Goal: Understand process/instructions: Learn about a topic

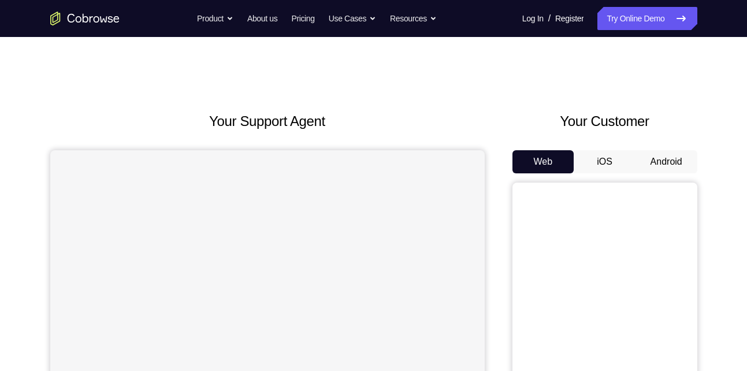
click at [666, 163] on button "Android" at bounding box center [666, 161] width 62 height 23
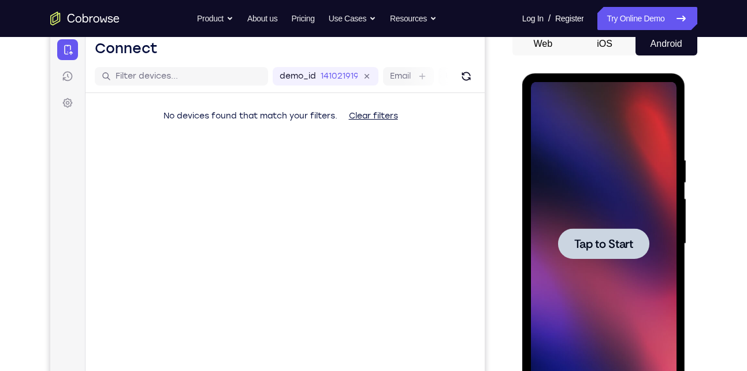
click at [605, 249] on span "Tap to Start" at bounding box center [603, 244] width 59 height 12
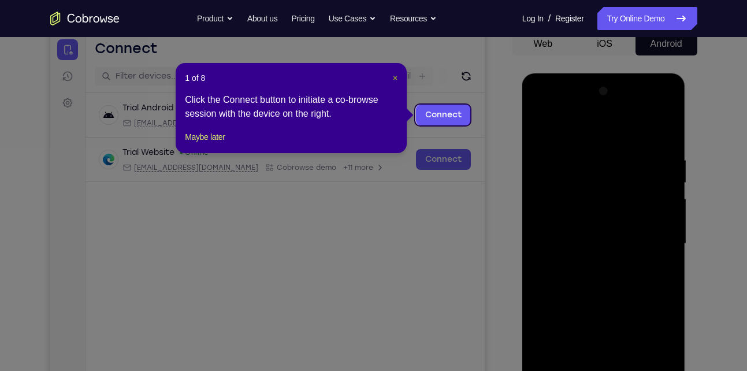
click at [394, 75] on span "×" at bounding box center [395, 77] width 5 height 9
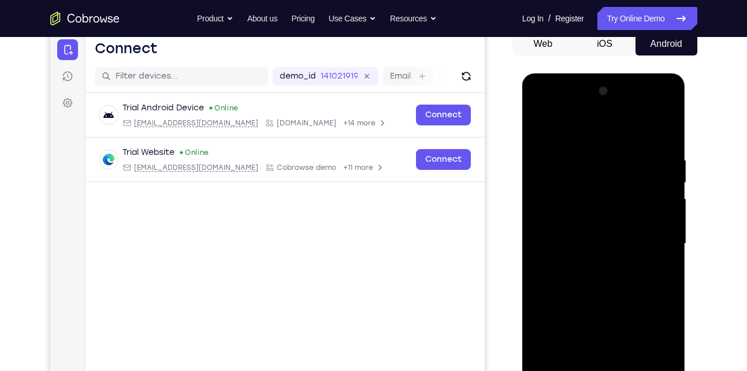
scroll to position [176, 0]
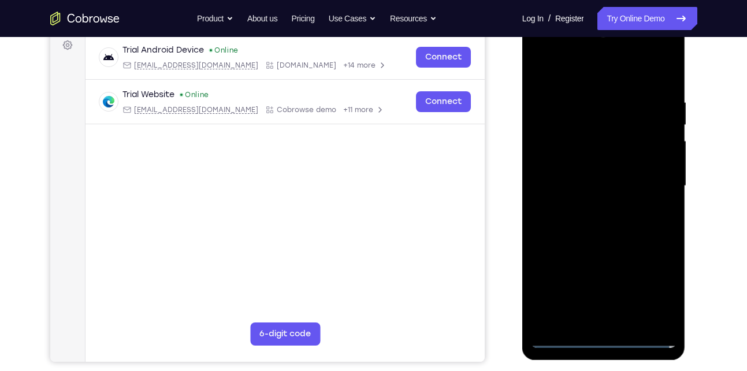
click at [603, 339] on div at bounding box center [604, 185] width 146 height 323
click at [652, 291] on div at bounding box center [604, 185] width 146 height 323
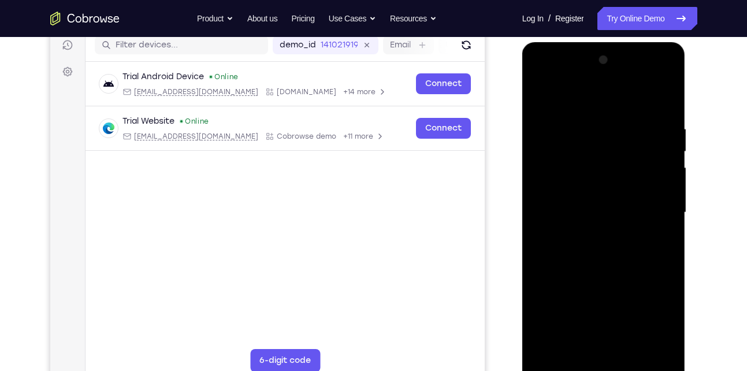
scroll to position [148, 0]
click at [572, 105] on div at bounding box center [604, 212] width 146 height 323
click at [654, 218] on div at bounding box center [604, 212] width 146 height 323
click at [588, 233] on div at bounding box center [604, 212] width 146 height 323
click at [601, 200] on div at bounding box center [604, 212] width 146 height 323
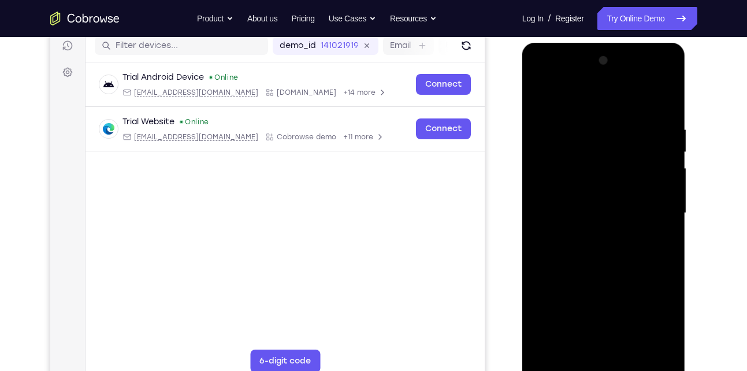
click at [583, 188] on div at bounding box center [604, 212] width 146 height 323
click at [580, 209] on div at bounding box center [604, 212] width 146 height 323
click at [580, 248] on div at bounding box center [604, 212] width 146 height 323
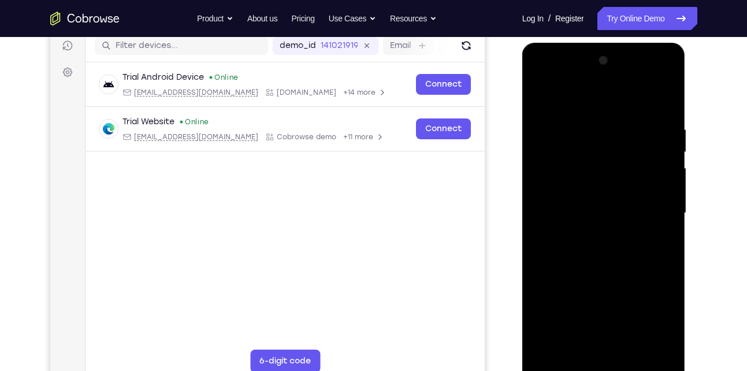
click at [660, 98] on div at bounding box center [604, 212] width 146 height 323
click at [580, 244] on div at bounding box center [604, 212] width 146 height 323
click at [621, 268] on div at bounding box center [604, 212] width 146 height 323
click at [620, 120] on div at bounding box center [604, 212] width 146 height 323
click at [662, 101] on div at bounding box center [604, 212] width 146 height 323
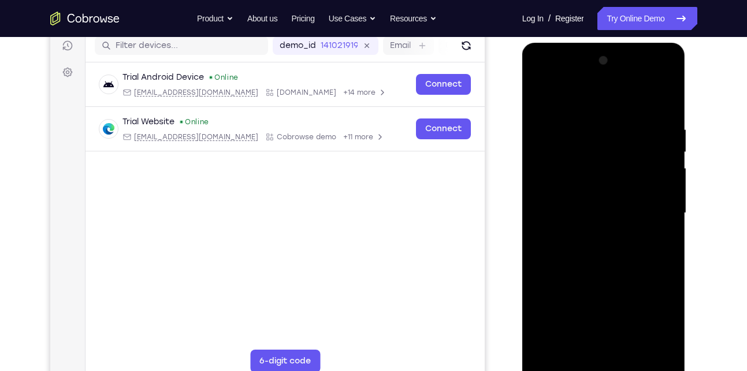
click at [662, 101] on div at bounding box center [604, 212] width 146 height 323
click at [669, 93] on div at bounding box center [604, 212] width 146 height 323
click at [632, 349] on div at bounding box center [604, 212] width 146 height 323
click at [614, 274] on div at bounding box center [604, 212] width 146 height 323
click at [597, 208] on div at bounding box center [604, 212] width 146 height 323
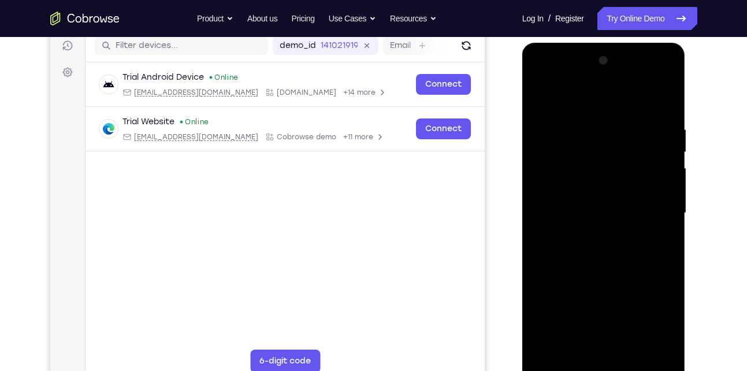
click at [580, 340] on div at bounding box center [604, 212] width 146 height 323
click at [664, 241] on div at bounding box center [604, 212] width 146 height 323
click at [539, 96] on div at bounding box center [604, 212] width 146 height 323
click at [586, 108] on div at bounding box center [604, 212] width 146 height 323
click at [565, 178] on div at bounding box center [604, 212] width 146 height 323
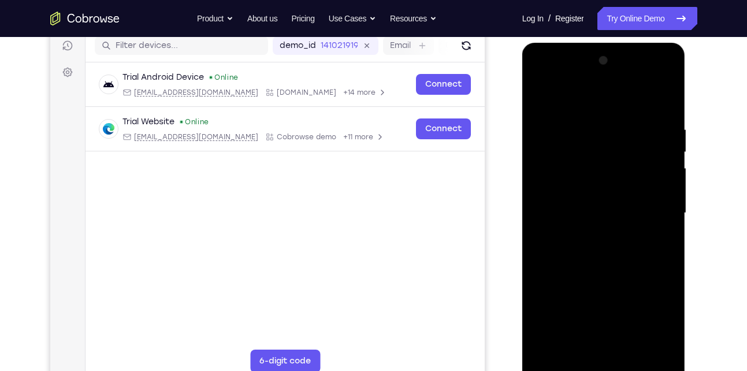
click at [595, 151] on div at bounding box center [604, 212] width 146 height 323
click at [617, 158] on div at bounding box center [604, 212] width 146 height 323
click at [596, 157] on div at bounding box center [604, 212] width 146 height 323
click at [601, 145] on div at bounding box center [604, 212] width 146 height 323
click at [539, 96] on div at bounding box center [604, 212] width 146 height 323
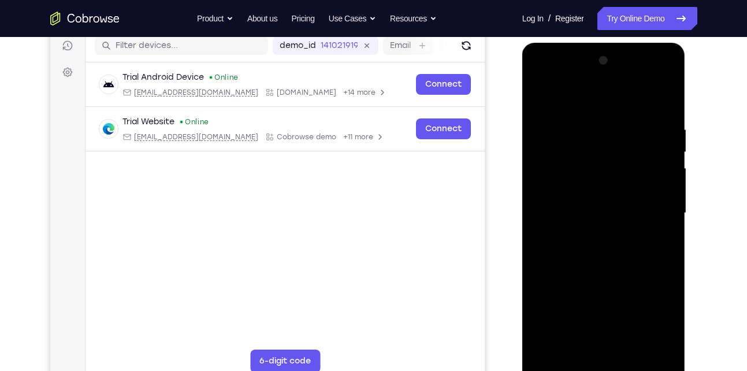
click at [541, 92] on div at bounding box center [604, 212] width 146 height 323
click at [576, 349] on div at bounding box center [604, 212] width 146 height 323
click at [601, 96] on div at bounding box center [604, 212] width 146 height 323
click at [569, 126] on div at bounding box center [604, 212] width 146 height 323
click at [541, 95] on div at bounding box center [604, 212] width 146 height 323
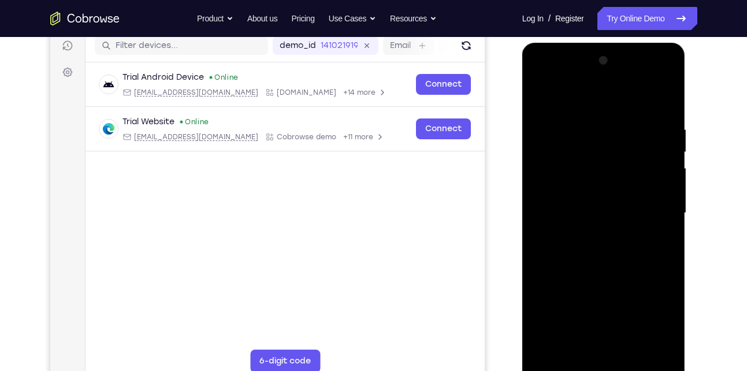
click at [570, 173] on div at bounding box center [604, 212] width 146 height 323
click at [553, 116] on div at bounding box center [604, 212] width 146 height 323
click at [637, 182] on div at bounding box center [604, 212] width 146 height 323
click at [544, 93] on div at bounding box center [604, 212] width 146 height 323
click at [552, 117] on div at bounding box center [604, 212] width 146 height 323
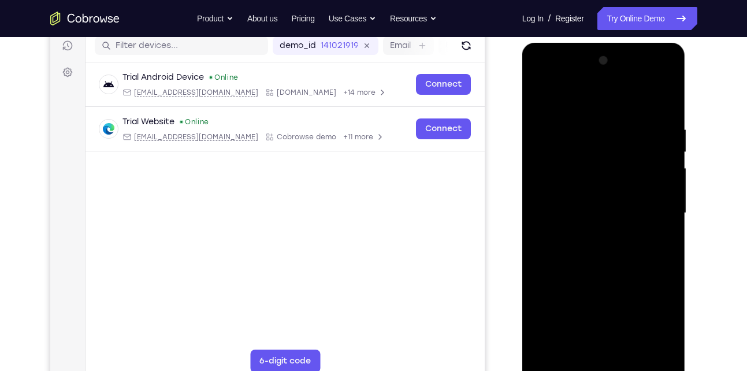
click at [541, 95] on div at bounding box center [604, 212] width 146 height 323
click at [660, 94] on div at bounding box center [604, 212] width 146 height 323
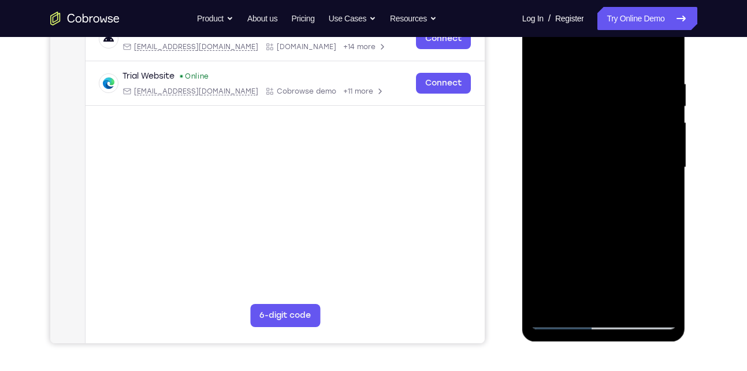
scroll to position [301, 0]
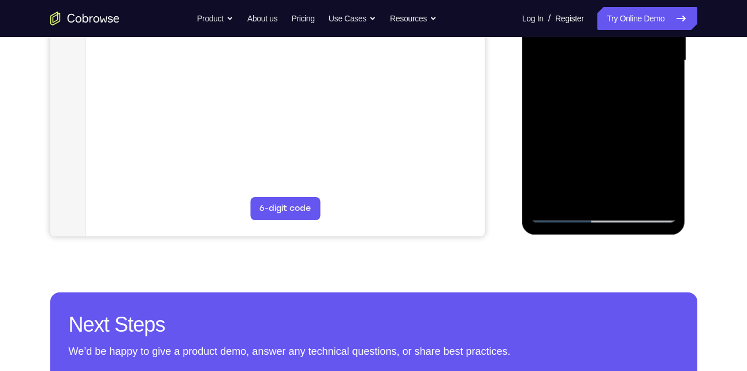
drag, startPoint x: 613, startPoint y: 136, endPoint x: 650, endPoint y: 53, distance: 91.2
click at [650, 53] on div at bounding box center [604, 60] width 146 height 323
drag, startPoint x: 584, startPoint y: 128, endPoint x: 629, endPoint y: 53, distance: 87.6
click at [629, 53] on div at bounding box center [604, 60] width 146 height 323
click at [550, 198] on div at bounding box center [604, 60] width 146 height 323
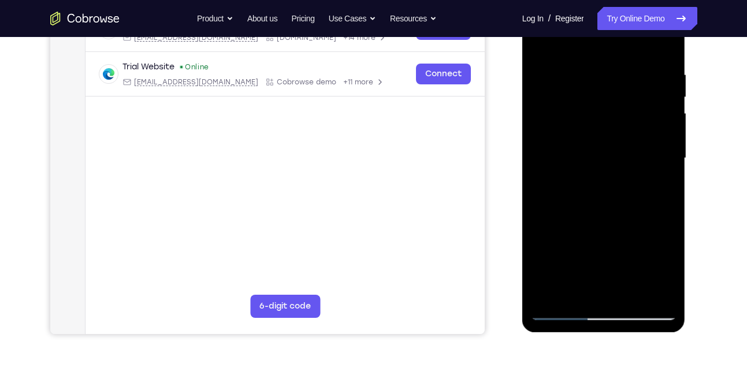
scroll to position [189, 0]
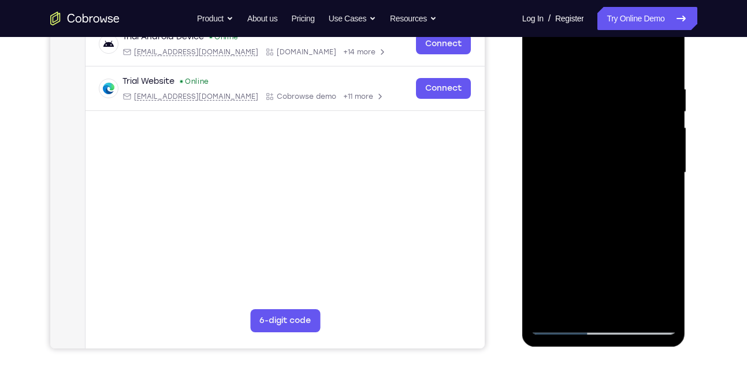
drag, startPoint x: 586, startPoint y: 220, endPoint x: 650, endPoint y: 98, distance: 137.4
click at [650, 98] on div at bounding box center [604, 172] width 146 height 323
drag, startPoint x: 598, startPoint y: 262, endPoint x: 628, endPoint y: 155, distance: 111.0
click at [628, 155] on div at bounding box center [604, 172] width 146 height 323
drag, startPoint x: 583, startPoint y: 256, endPoint x: 617, endPoint y: 128, distance: 133.1
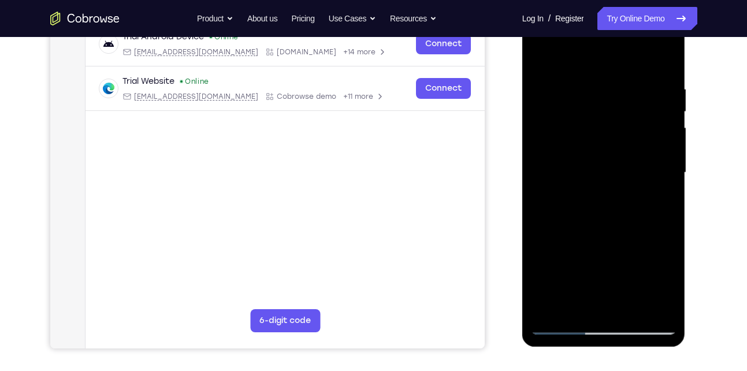
click at [617, 128] on div at bounding box center [604, 172] width 146 height 323
drag, startPoint x: 589, startPoint y: 245, endPoint x: 629, endPoint y: 107, distance: 143.1
click at [629, 107] on div at bounding box center [604, 172] width 146 height 323
drag, startPoint x: 580, startPoint y: 273, endPoint x: 627, endPoint y: 143, distance: 138.6
click at [627, 143] on div at bounding box center [604, 172] width 146 height 323
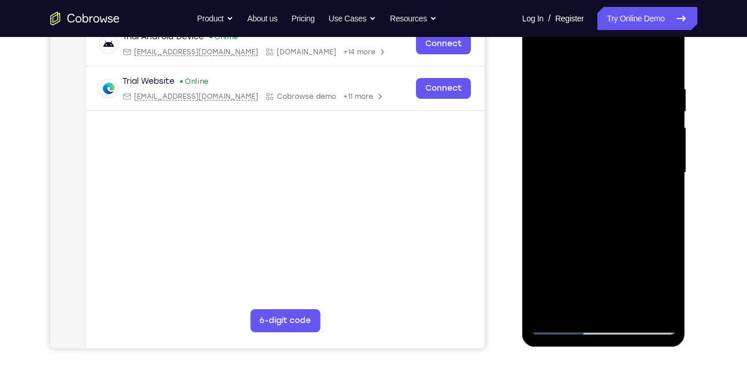
drag, startPoint x: 591, startPoint y: 232, endPoint x: 620, endPoint y: 135, distance: 100.7
click at [620, 135] on div at bounding box center [604, 172] width 146 height 323
drag, startPoint x: 588, startPoint y: 236, endPoint x: 629, endPoint y: 118, distance: 124.0
click at [629, 118] on div at bounding box center [604, 172] width 146 height 323
drag, startPoint x: 599, startPoint y: 200, endPoint x: 667, endPoint y: 47, distance: 167.3
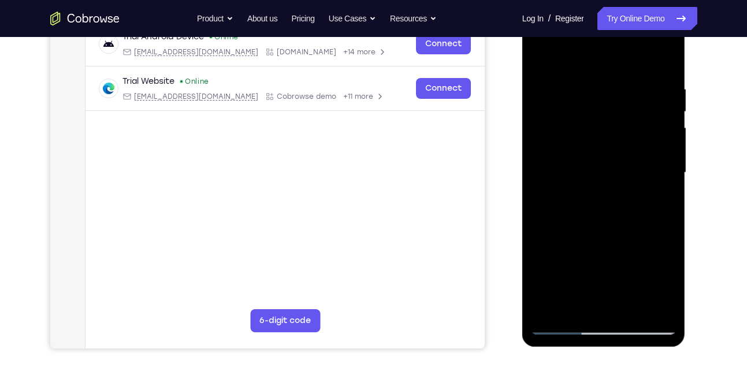
click at [667, 47] on div at bounding box center [604, 172] width 146 height 323
drag, startPoint x: 601, startPoint y: 214, endPoint x: 637, endPoint y: 79, distance: 140.5
click at [637, 79] on div at bounding box center [604, 172] width 146 height 323
drag, startPoint x: 589, startPoint y: 217, endPoint x: 623, endPoint y: 123, distance: 99.6
click at [623, 123] on div at bounding box center [604, 172] width 146 height 323
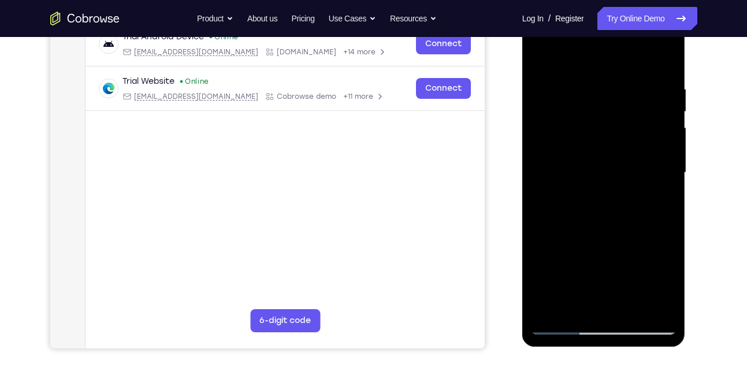
drag, startPoint x: 640, startPoint y: 88, endPoint x: 590, endPoint y: 219, distance: 140.4
click at [590, 219] on div at bounding box center [604, 172] width 146 height 323
click at [591, 182] on div at bounding box center [604, 172] width 146 height 323
drag, startPoint x: 590, startPoint y: 230, endPoint x: 651, endPoint y: 90, distance: 153.6
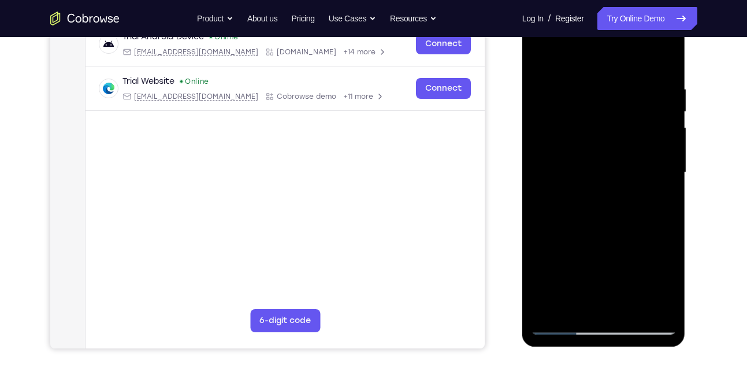
click at [651, 90] on div at bounding box center [604, 172] width 146 height 323
drag, startPoint x: 615, startPoint y: 249, endPoint x: 676, endPoint y: 20, distance: 237.2
click at [676, 20] on div at bounding box center [604, 172] width 146 height 323
drag, startPoint x: 605, startPoint y: 225, endPoint x: 588, endPoint y: 266, distance: 44.8
click at [588, 266] on div at bounding box center [604, 172] width 146 height 323
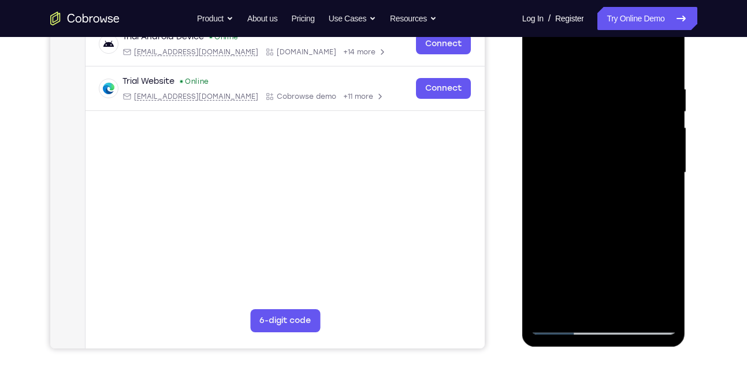
drag, startPoint x: 608, startPoint y: 154, endPoint x: 589, endPoint y: 198, distance: 47.6
click at [589, 198] on div at bounding box center [604, 172] width 146 height 323
click at [667, 178] on div at bounding box center [604, 172] width 146 height 323
drag, startPoint x: 571, startPoint y: 237, endPoint x: 629, endPoint y: 73, distance: 173.3
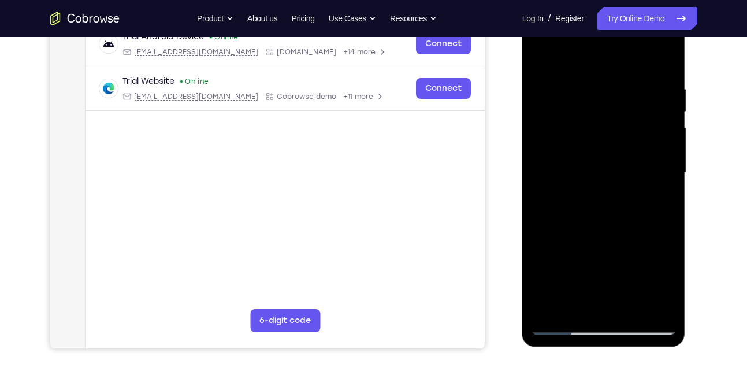
click at [629, 73] on div at bounding box center [604, 172] width 146 height 323
drag, startPoint x: 581, startPoint y: 204, endPoint x: 623, endPoint y: 88, distance: 123.5
click at [623, 88] on div at bounding box center [604, 172] width 146 height 323
drag, startPoint x: 585, startPoint y: 255, endPoint x: 636, endPoint y: 121, distance: 143.0
click at [636, 121] on div at bounding box center [604, 172] width 146 height 323
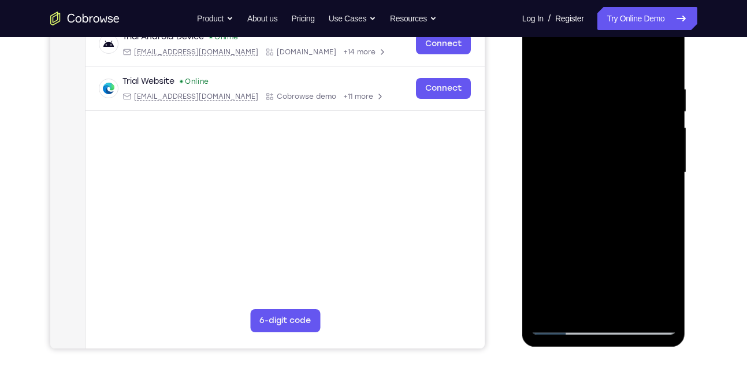
drag, startPoint x: 609, startPoint y: 238, endPoint x: 638, endPoint y: 92, distance: 148.9
click at [638, 92] on div at bounding box center [604, 172] width 146 height 323
drag, startPoint x: 603, startPoint y: 221, endPoint x: 626, endPoint y: 111, distance: 111.4
click at [626, 111] on div at bounding box center [604, 172] width 146 height 323
drag, startPoint x: 608, startPoint y: 211, endPoint x: 642, endPoint y: 96, distance: 120.0
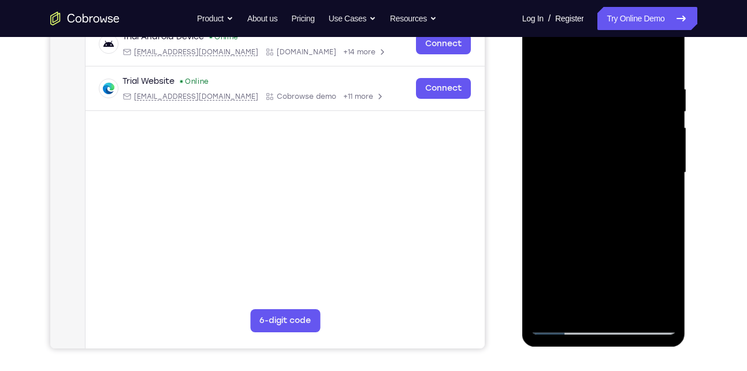
click at [642, 96] on div at bounding box center [604, 172] width 146 height 323
drag, startPoint x: 604, startPoint y: 196, endPoint x: 627, endPoint y: 79, distance: 119.4
click at [627, 79] on div at bounding box center [604, 172] width 146 height 323
drag, startPoint x: 588, startPoint y: 240, endPoint x: 619, endPoint y: 40, distance: 201.6
click at [619, 40] on div at bounding box center [604, 172] width 146 height 323
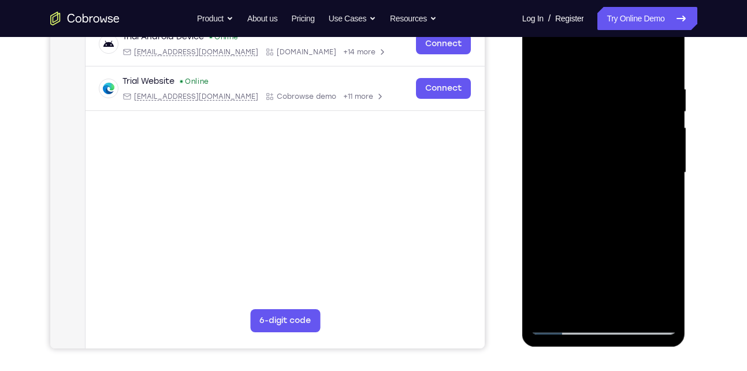
click at [546, 311] on div at bounding box center [604, 172] width 146 height 323
click at [603, 190] on div at bounding box center [604, 172] width 146 height 323
drag, startPoint x: 595, startPoint y: 219, endPoint x: 613, endPoint y: 164, distance: 58.4
click at [613, 164] on div at bounding box center [604, 172] width 146 height 323
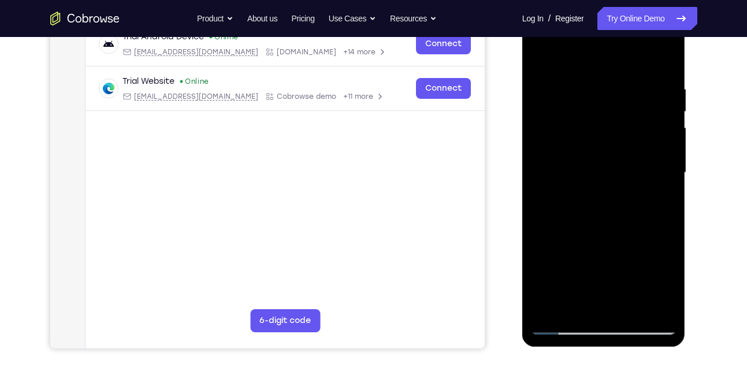
click at [666, 169] on div at bounding box center [604, 172] width 146 height 323
drag, startPoint x: 616, startPoint y: 146, endPoint x: 594, endPoint y: 210, distance: 67.9
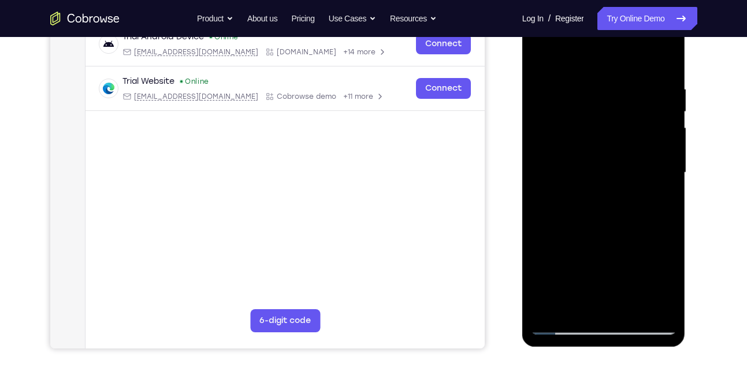
click at [594, 210] on div at bounding box center [604, 172] width 146 height 323
click at [617, 82] on div at bounding box center [604, 172] width 146 height 323
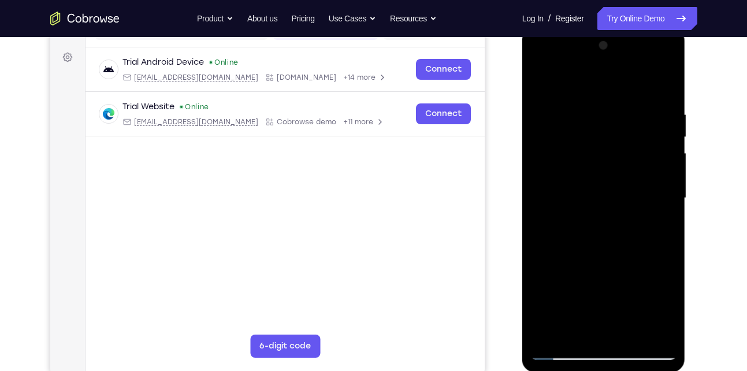
scroll to position [164, 0]
click at [591, 329] on div at bounding box center [604, 197] width 146 height 323
click at [538, 247] on div at bounding box center [604, 197] width 146 height 323
click at [605, 190] on div at bounding box center [604, 197] width 146 height 323
click at [577, 325] on div at bounding box center [604, 197] width 146 height 323
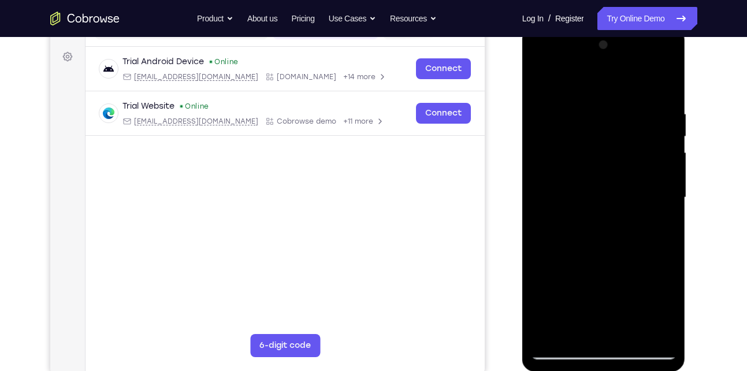
click at [617, 185] on div at bounding box center [604, 197] width 146 height 323
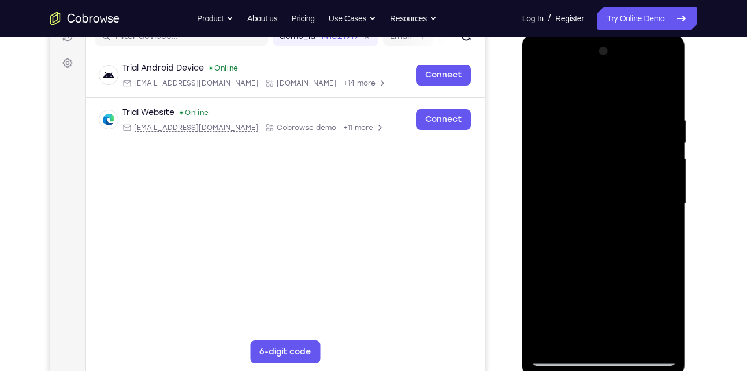
scroll to position [159, 0]
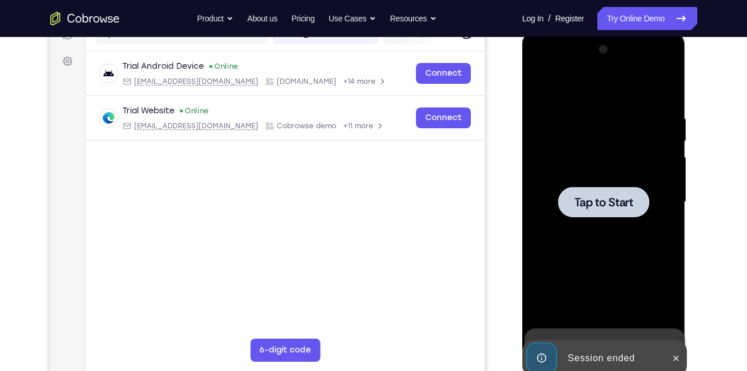
click at [613, 206] on span "Tap to Start" at bounding box center [603, 202] width 59 height 12
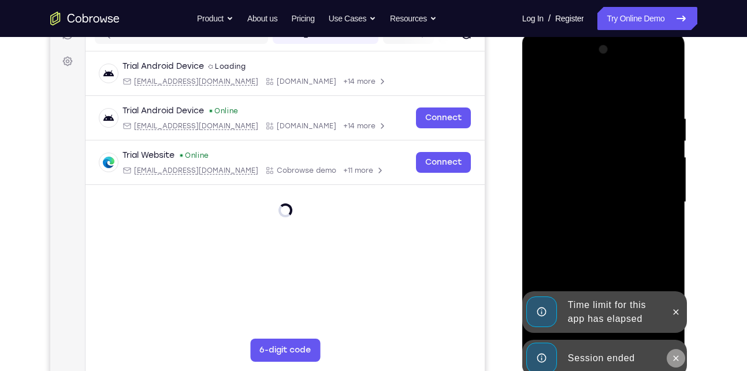
click at [674, 359] on icon at bounding box center [675, 357] width 5 height 5
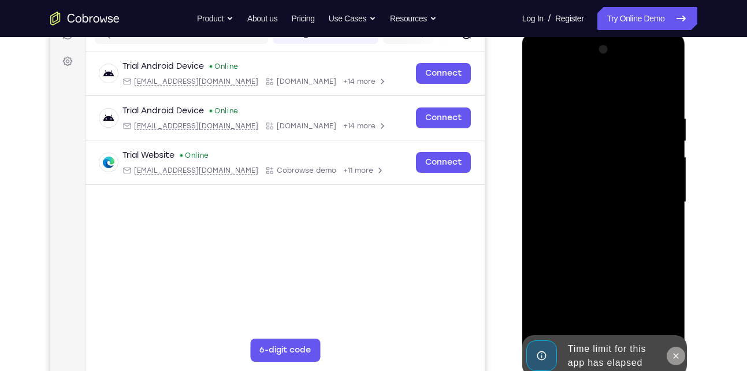
click at [677, 315] on div at bounding box center [603, 204] width 163 height 344
click at [677, 355] on icon at bounding box center [675, 355] width 9 height 9
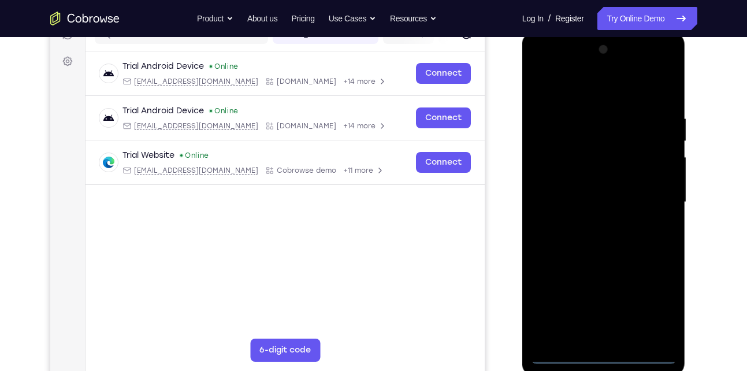
click at [607, 352] on div at bounding box center [604, 201] width 146 height 323
click at [657, 310] on div at bounding box center [604, 201] width 146 height 323
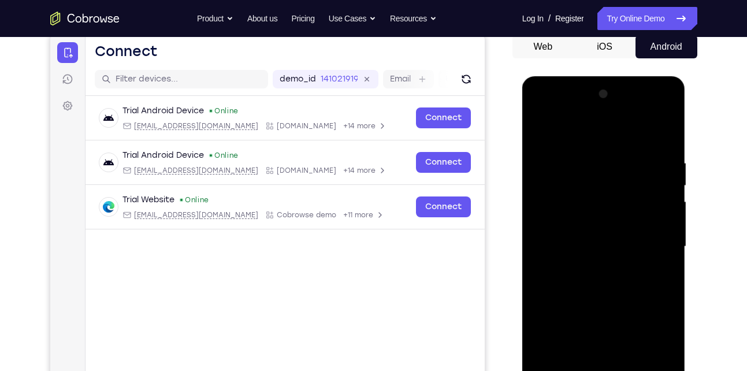
scroll to position [114, 0]
click at [589, 131] on div at bounding box center [604, 246] width 146 height 323
click at [653, 252] on div at bounding box center [604, 246] width 146 height 323
click at [593, 266] on div at bounding box center [604, 246] width 146 height 323
click at [577, 231] on div at bounding box center [604, 246] width 146 height 323
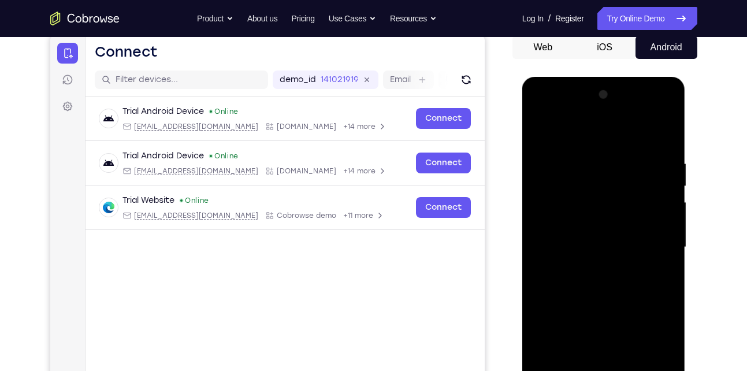
click at [572, 228] on div at bounding box center [604, 246] width 146 height 323
click at [572, 243] on div at bounding box center [604, 246] width 146 height 323
click at [590, 286] on div at bounding box center [604, 246] width 146 height 323
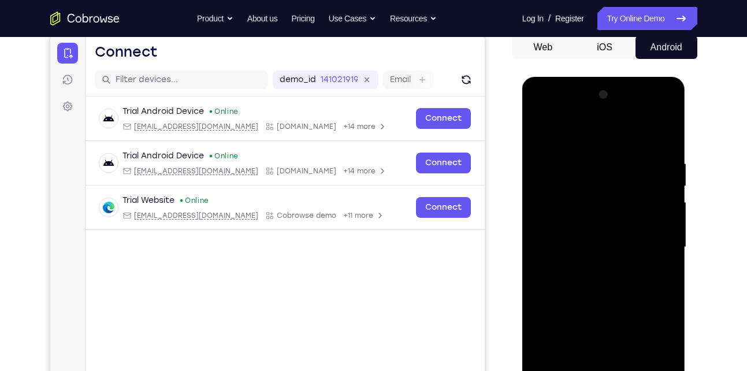
click at [590, 286] on div at bounding box center [604, 246] width 146 height 323
click at [610, 299] on div at bounding box center [604, 246] width 146 height 323
click at [585, 172] on div at bounding box center [604, 246] width 146 height 323
click at [647, 181] on div at bounding box center [604, 246] width 146 height 323
click at [617, 203] on div at bounding box center [604, 246] width 146 height 323
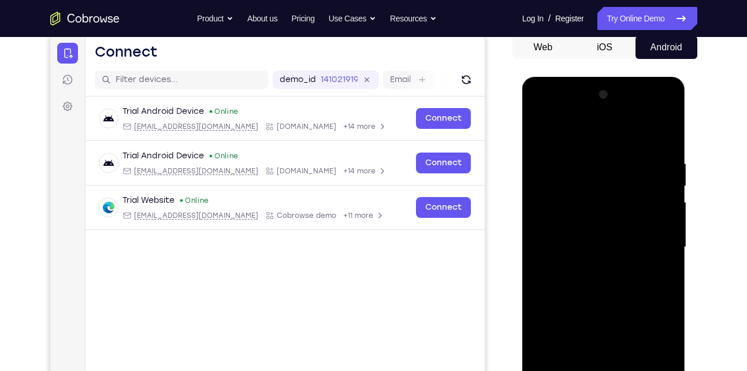
click at [605, 232] on div at bounding box center [604, 246] width 146 height 323
click at [538, 128] on div at bounding box center [604, 246] width 146 height 323
click at [672, 228] on div at bounding box center [604, 246] width 146 height 323
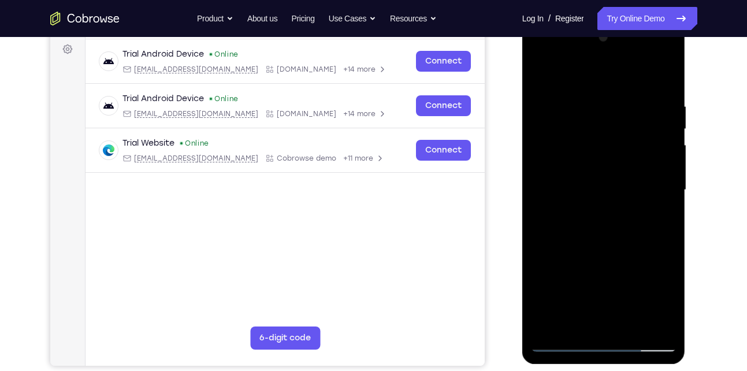
scroll to position [172, 0]
click at [538, 176] on div at bounding box center [604, 189] width 146 height 323
click at [602, 324] on div at bounding box center [604, 189] width 146 height 323
click at [560, 342] on div at bounding box center [604, 189] width 146 height 323
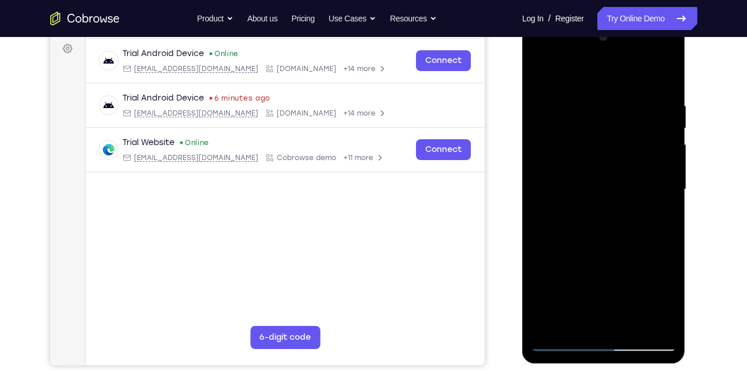
click at [664, 319] on div at bounding box center [604, 189] width 146 height 323
click at [662, 75] on div at bounding box center [604, 189] width 146 height 323
click at [575, 324] on div at bounding box center [604, 189] width 146 height 323
click at [584, 72] on div at bounding box center [604, 189] width 146 height 323
click at [569, 90] on div at bounding box center [604, 189] width 146 height 323
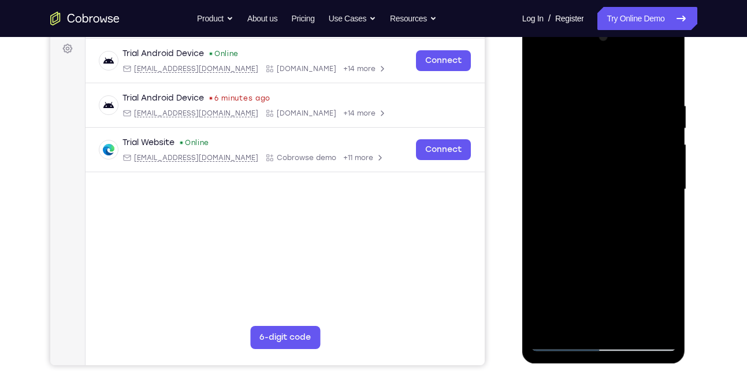
click at [554, 107] on div at bounding box center [604, 189] width 146 height 323
click at [584, 323] on div at bounding box center [604, 189] width 146 height 323
click at [565, 343] on div at bounding box center [604, 189] width 146 height 323
click at [561, 343] on div at bounding box center [604, 189] width 146 height 323
click at [662, 319] on div at bounding box center [604, 189] width 146 height 323
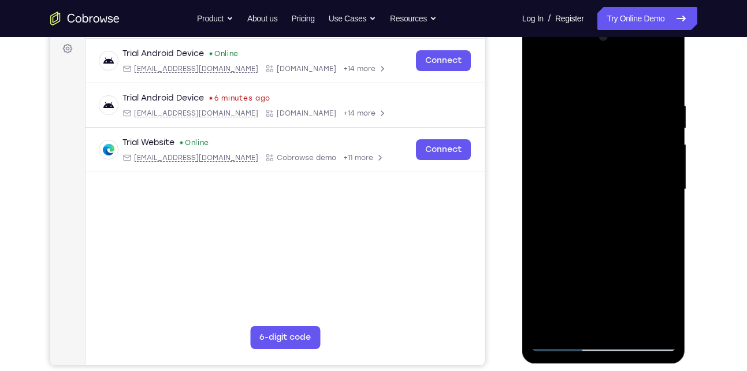
click at [661, 77] on div at bounding box center [604, 189] width 146 height 323
click at [542, 79] on div at bounding box center [604, 189] width 146 height 323
click at [660, 70] on div at bounding box center [604, 189] width 146 height 323
click at [545, 318] on div at bounding box center [604, 189] width 146 height 323
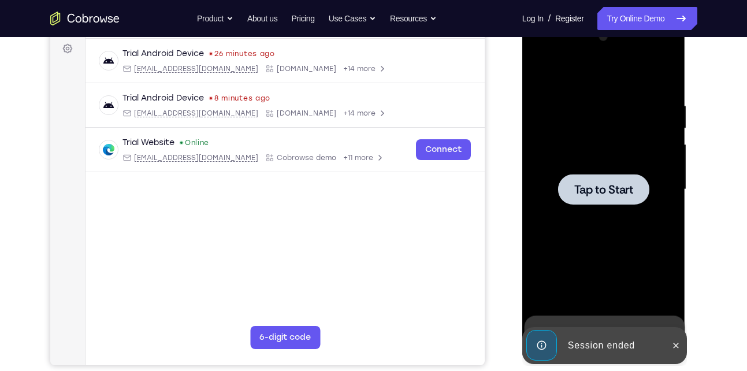
click at [619, 198] on div at bounding box center [603, 189] width 91 height 31
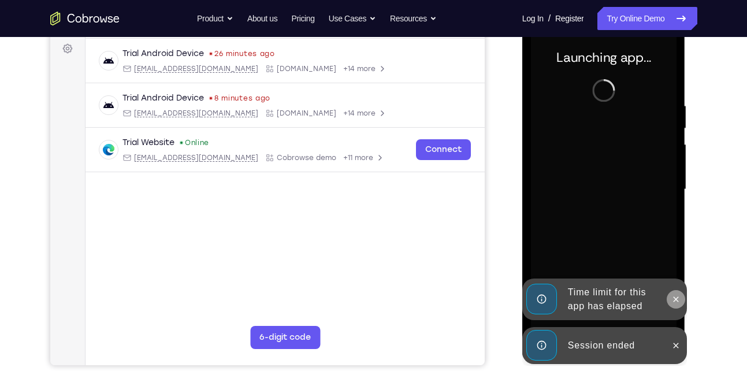
drag, startPoint x: 679, startPoint y: 346, endPoint x: 676, endPoint y: 304, distance: 42.3
click at [676, 366] on div "Time limit for this app has elapsed Session ended" at bounding box center [604, 366] width 165 height 0
click at [676, 304] on button at bounding box center [675, 299] width 18 height 18
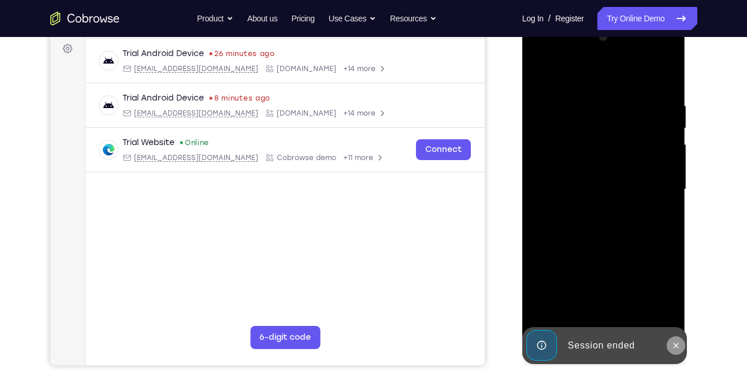
click at [675, 345] on icon at bounding box center [675, 345] width 9 height 9
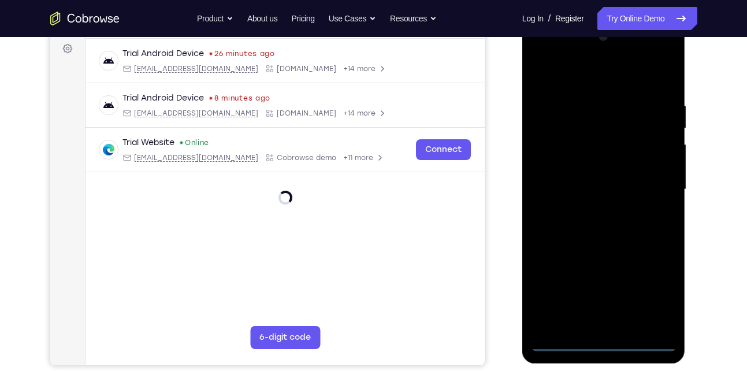
click at [605, 342] on div at bounding box center [604, 189] width 146 height 323
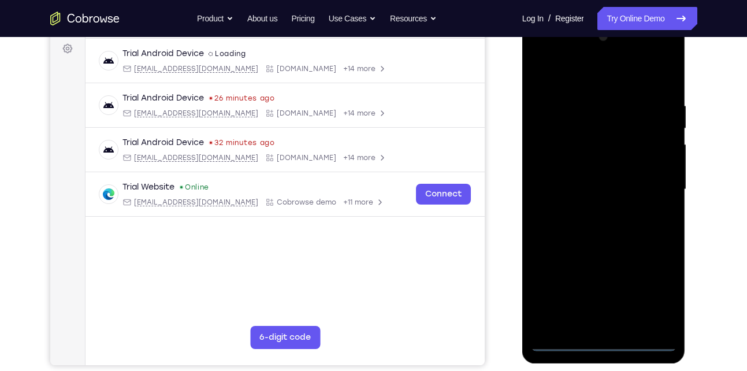
click at [665, 286] on div at bounding box center [604, 189] width 146 height 323
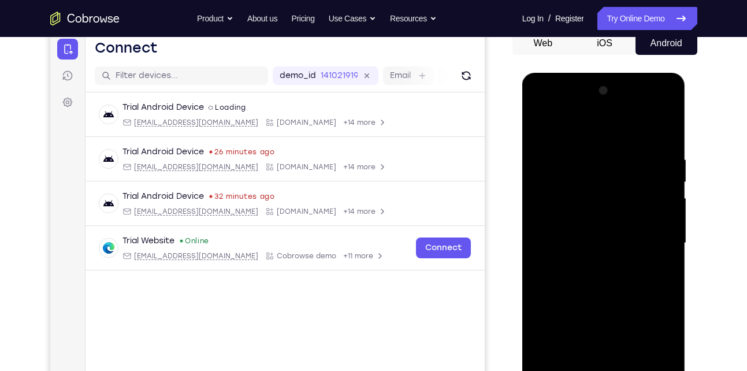
scroll to position [123, 0]
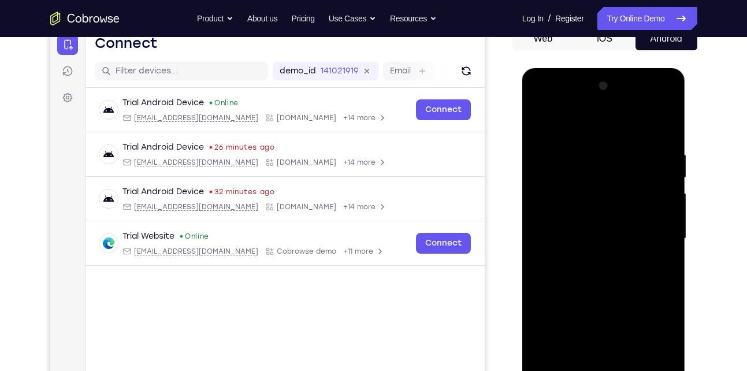
click at [571, 126] on div at bounding box center [604, 238] width 146 height 323
click at [655, 244] on div at bounding box center [604, 238] width 146 height 323
click at [586, 259] on div at bounding box center [604, 238] width 146 height 323
click at [583, 224] on div at bounding box center [604, 238] width 146 height 323
click at [573, 218] on div at bounding box center [604, 238] width 146 height 323
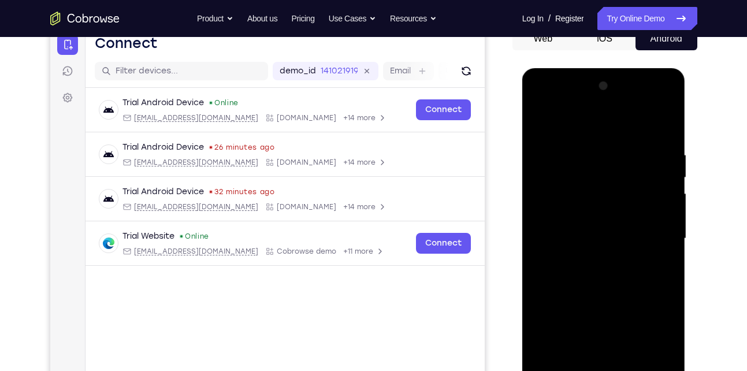
click at [573, 241] on div at bounding box center [604, 238] width 146 height 323
click at [611, 292] on div at bounding box center [604, 238] width 146 height 323
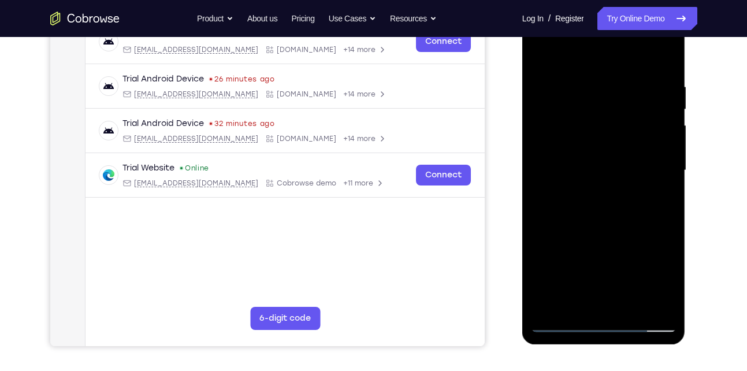
scroll to position [193, 0]
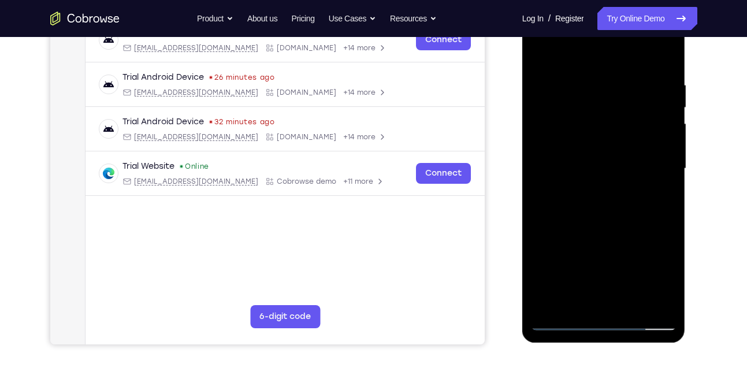
click at [669, 223] on div at bounding box center [604, 168] width 146 height 323
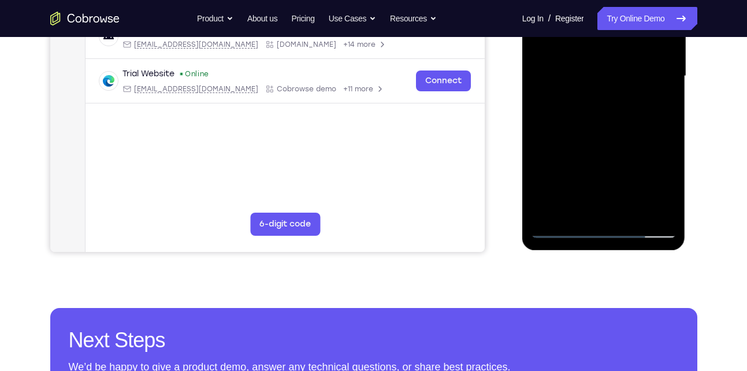
scroll to position [286, 0]
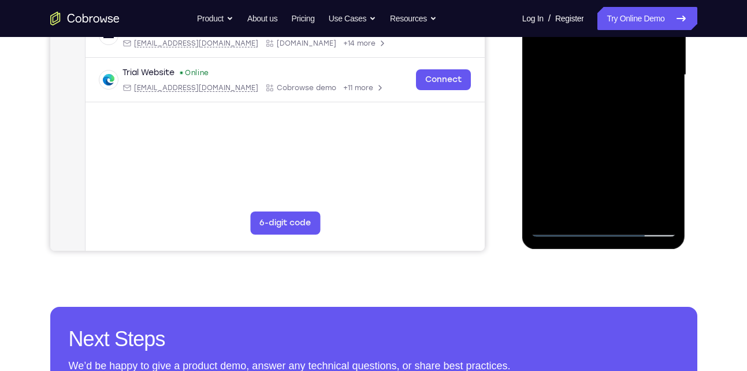
click at [593, 144] on div at bounding box center [604, 74] width 146 height 323
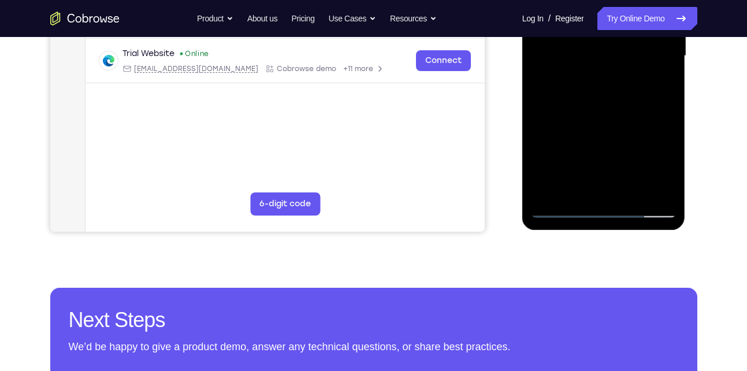
scroll to position [306, 0]
click at [669, 177] on div at bounding box center [604, 55] width 146 height 323
drag, startPoint x: 564, startPoint y: 129, endPoint x: 571, endPoint y: 80, distance: 49.6
click at [571, 80] on div at bounding box center [604, 55] width 146 height 323
click at [542, 161] on div at bounding box center [604, 55] width 146 height 323
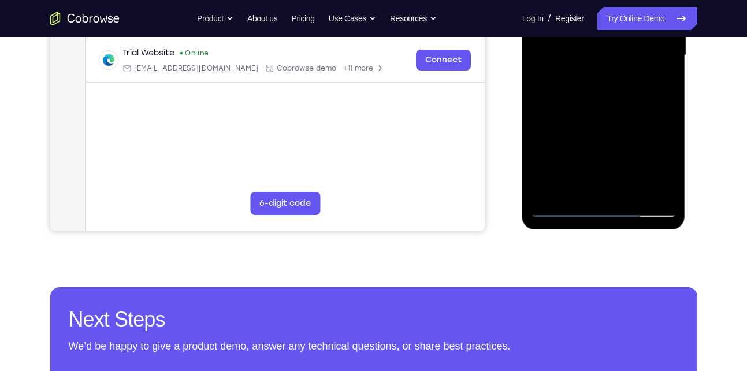
drag, startPoint x: 591, startPoint y: 103, endPoint x: 580, endPoint y: 140, distance: 38.6
click at [580, 140] on div at bounding box center [604, 55] width 146 height 323
drag, startPoint x: 602, startPoint y: 76, endPoint x: 584, endPoint y: 132, distance: 59.0
click at [584, 132] on div at bounding box center [604, 55] width 146 height 323
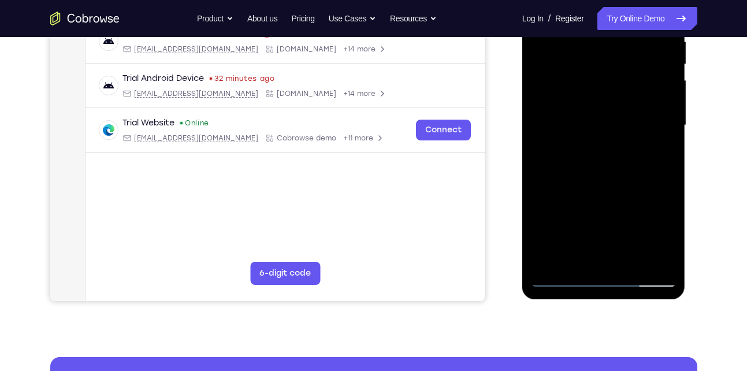
scroll to position [236, 0]
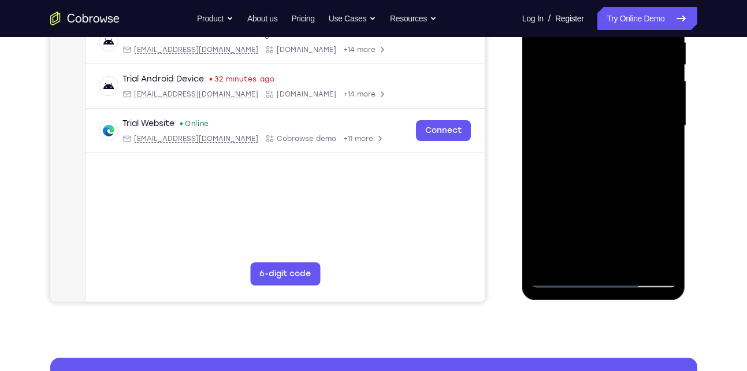
click at [588, 43] on div at bounding box center [604, 125] width 146 height 323
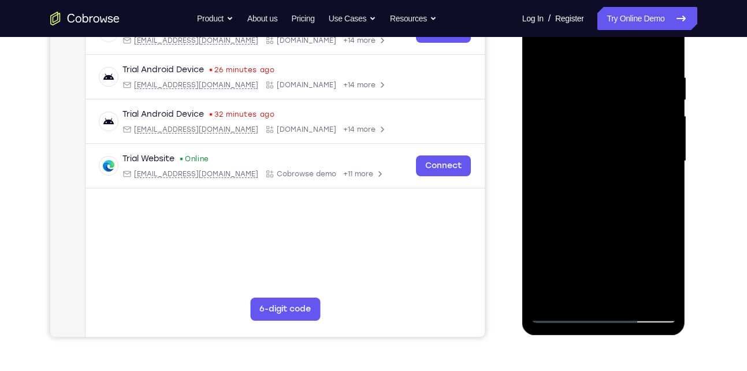
scroll to position [199, 0]
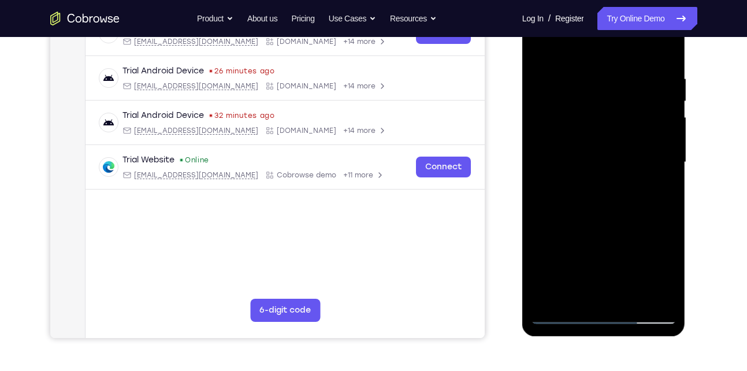
click at [664, 170] on div at bounding box center [604, 162] width 146 height 323
click at [535, 181] on div at bounding box center [604, 162] width 146 height 323
click at [667, 156] on div at bounding box center [604, 162] width 146 height 323
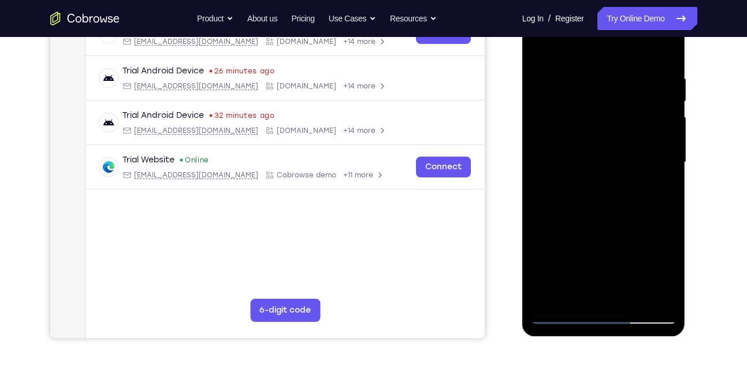
click at [667, 156] on div at bounding box center [604, 162] width 146 height 323
click at [645, 293] on div at bounding box center [604, 162] width 146 height 323
click at [670, 159] on div at bounding box center [604, 162] width 146 height 323
click at [538, 146] on div at bounding box center [604, 162] width 146 height 323
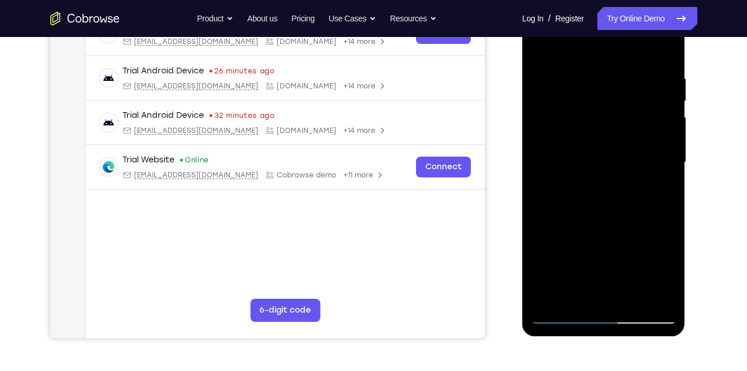
click at [538, 146] on div at bounding box center [604, 162] width 146 height 323
click at [662, 161] on div at bounding box center [604, 162] width 146 height 323
click at [665, 181] on div at bounding box center [604, 162] width 146 height 323
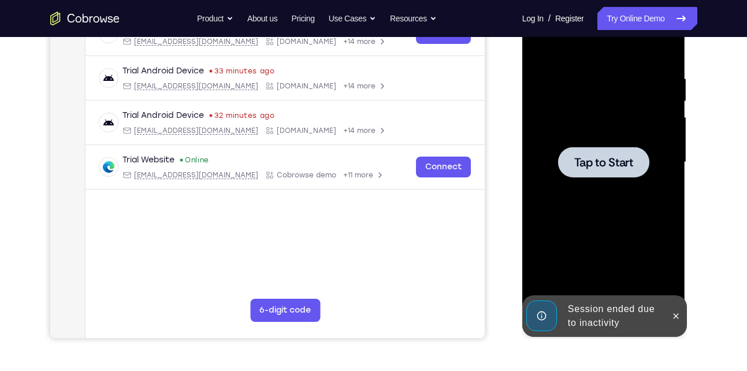
click at [589, 168] on span "Tap to Start" at bounding box center [603, 163] width 59 height 12
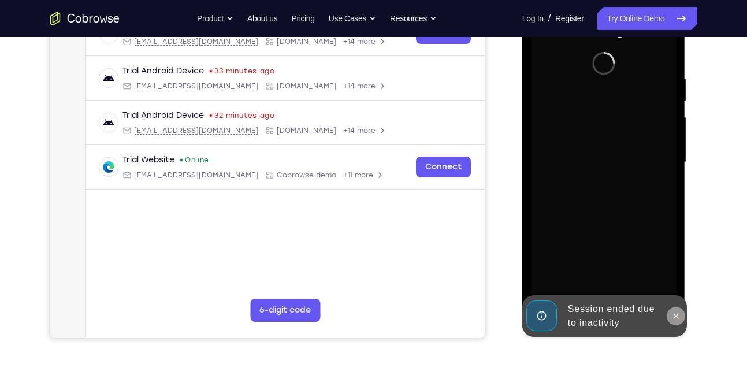
click at [675, 314] on icon at bounding box center [675, 315] width 9 height 9
